Goal: Check status: Verify the current state of an ongoing process or item

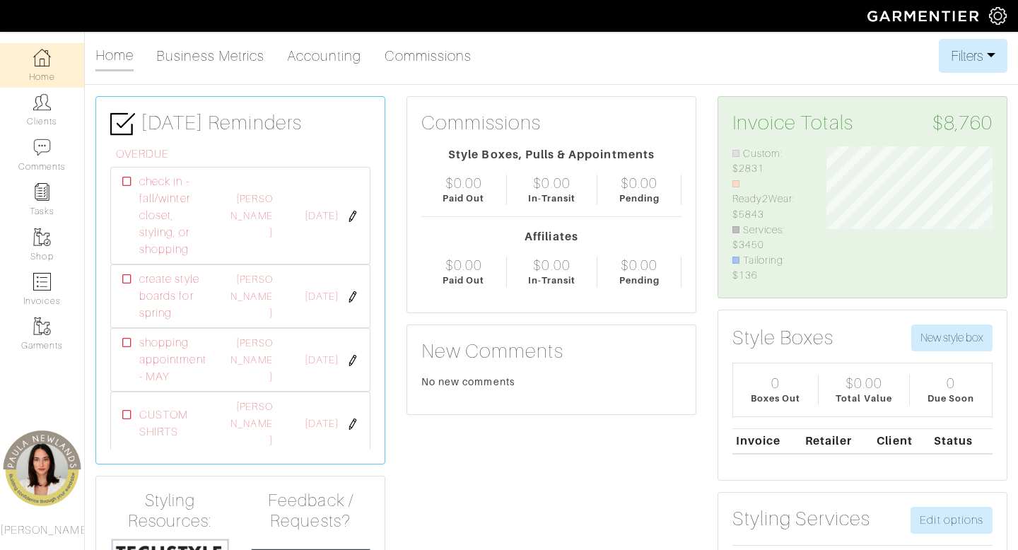
scroll to position [137, 187]
click at [54, 117] on link "Clients" at bounding box center [42, 110] width 84 height 45
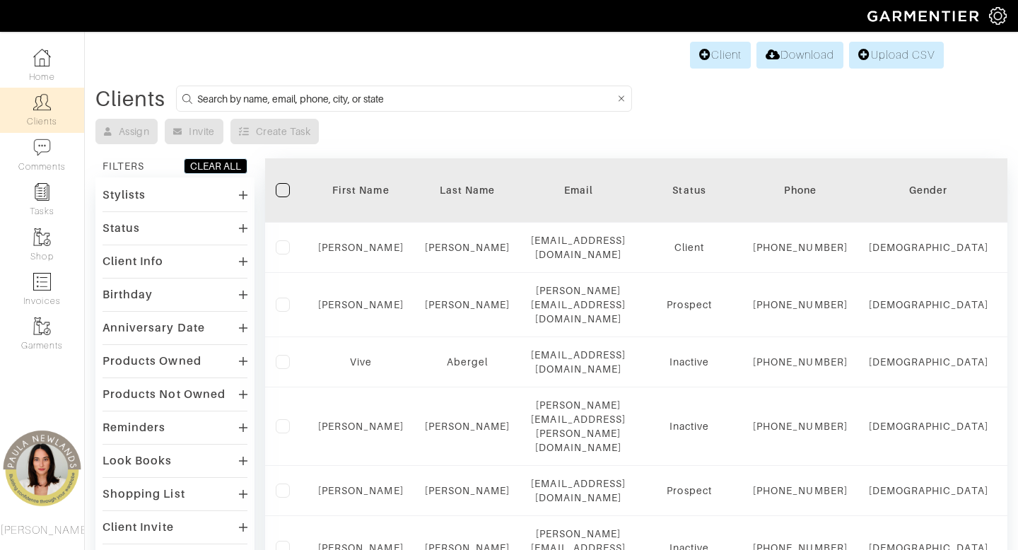
click at [383, 98] on input at bounding box center [406, 99] width 418 height 18
type input "[PERSON_NAME]"
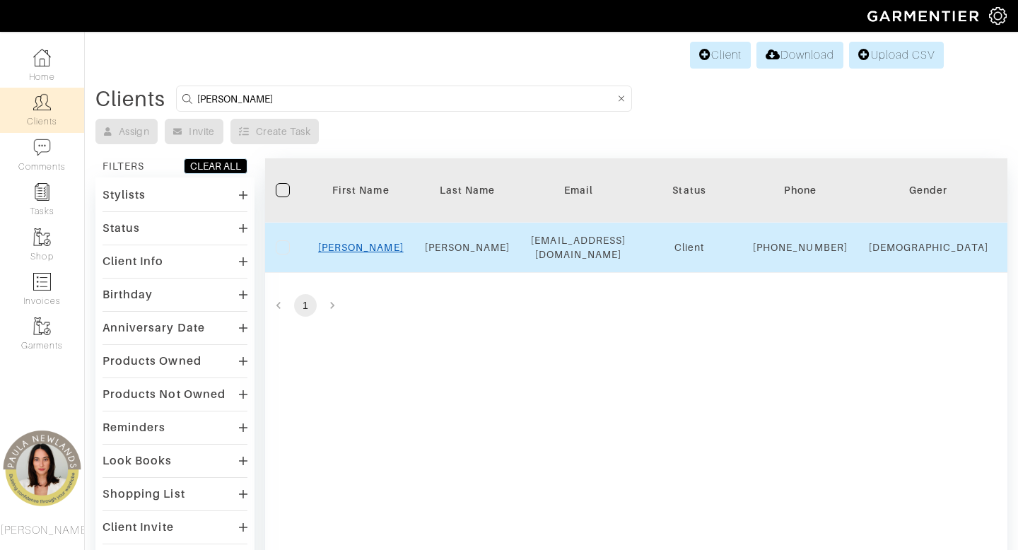
click at [368, 253] on link "[PERSON_NAME]" at bounding box center [361, 247] width 86 height 11
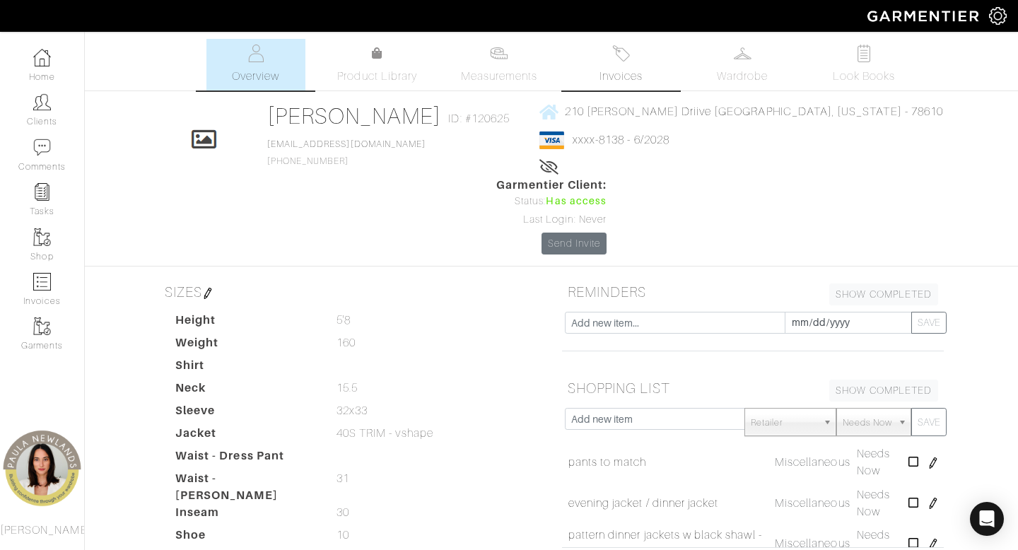
click at [629, 69] on span "Invoices" at bounding box center [621, 76] width 43 height 17
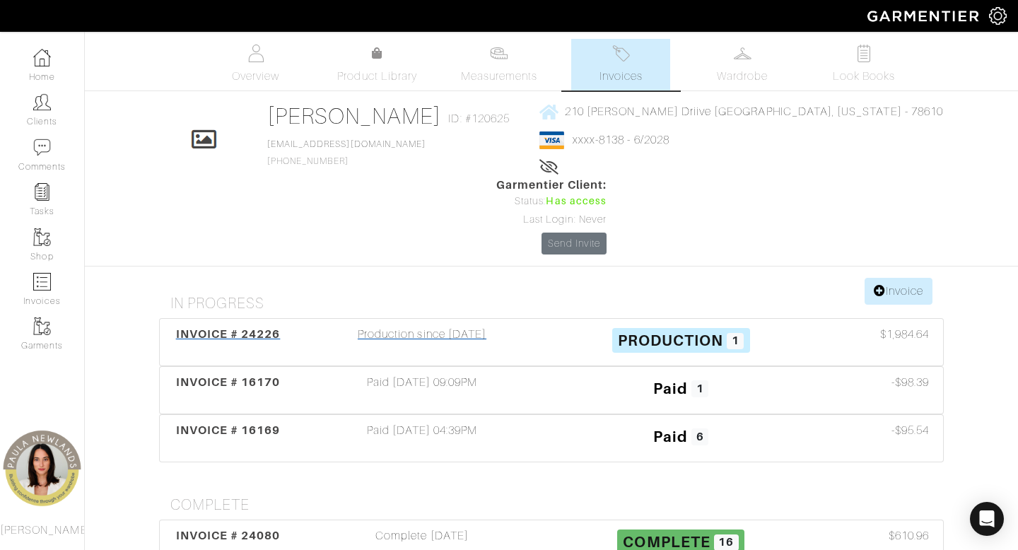
click at [416, 326] on div "Production since [DATE]" at bounding box center [422, 342] width 259 height 33
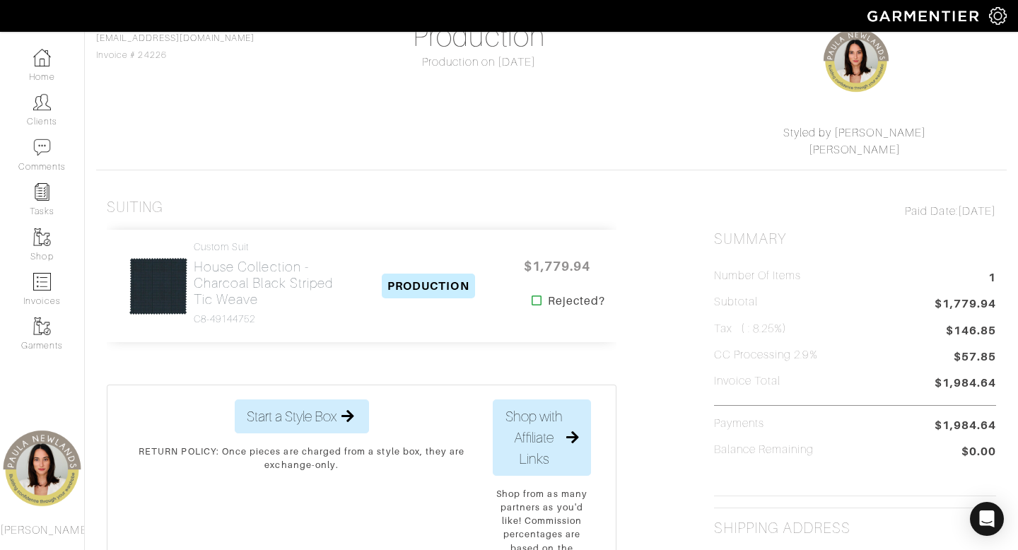
scroll to position [141, 0]
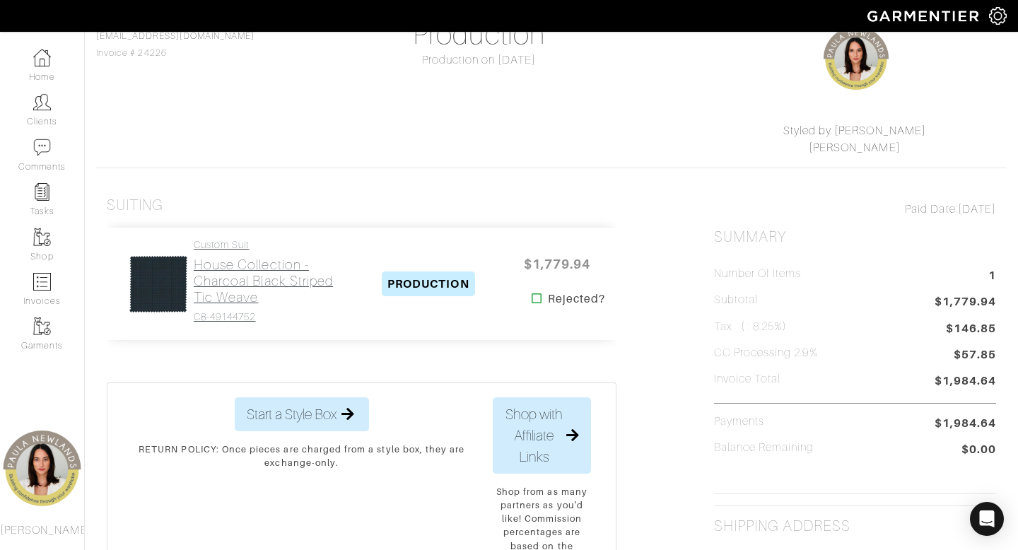
click at [261, 267] on h2 "House Collection - Charcoal Black Striped Tic Weave" at bounding box center [271, 281] width 155 height 49
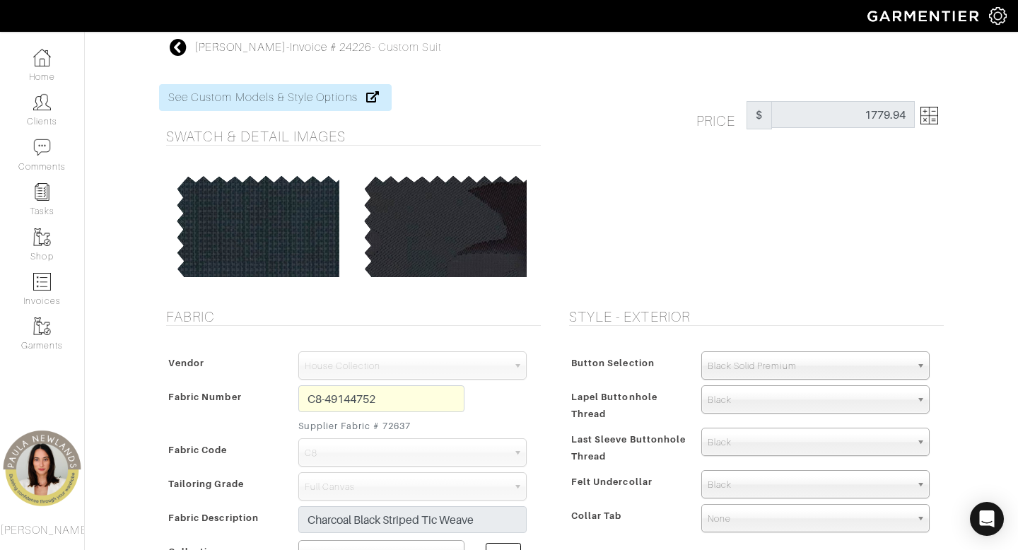
click at [929, 115] on img at bounding box center [930, 116] width 18 height 18
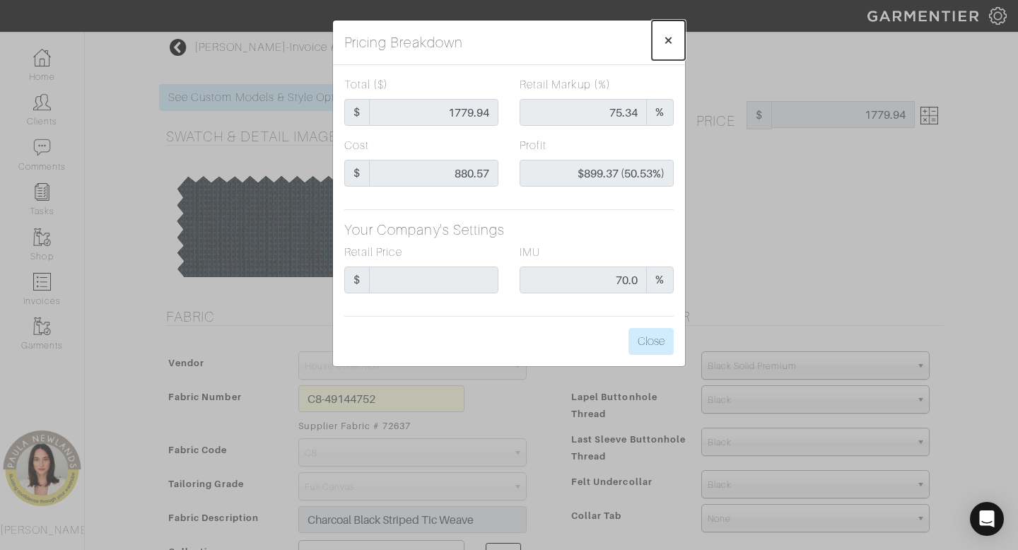
click at [670, 37] on span "×" at bounding box center [668, 39] width 11 height 19
